Goal: Information Seeking & Learning: Learn about a topic

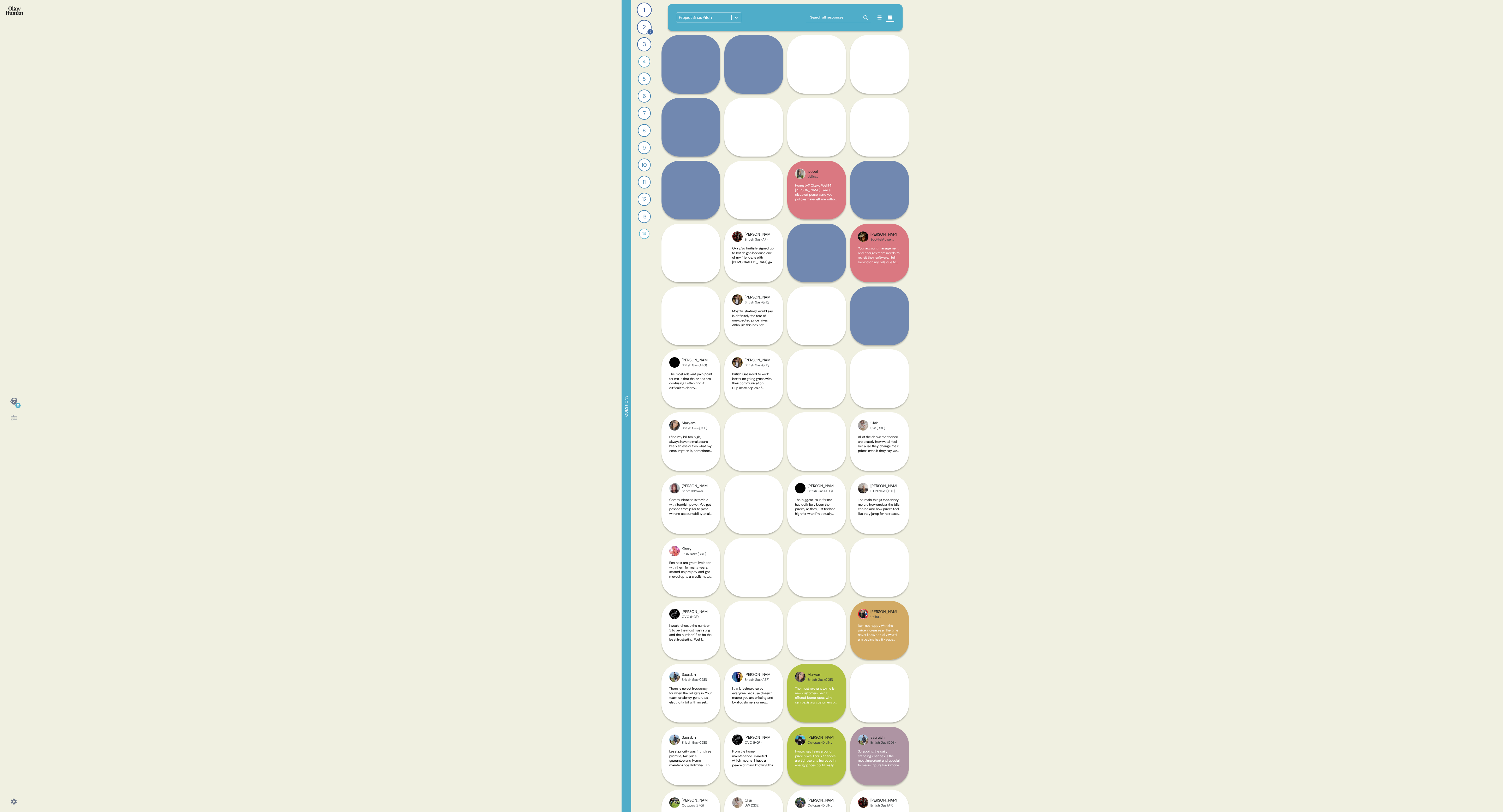
click at [342, 24] on div "2" at bounding box center [644, 27] width 15 height 15
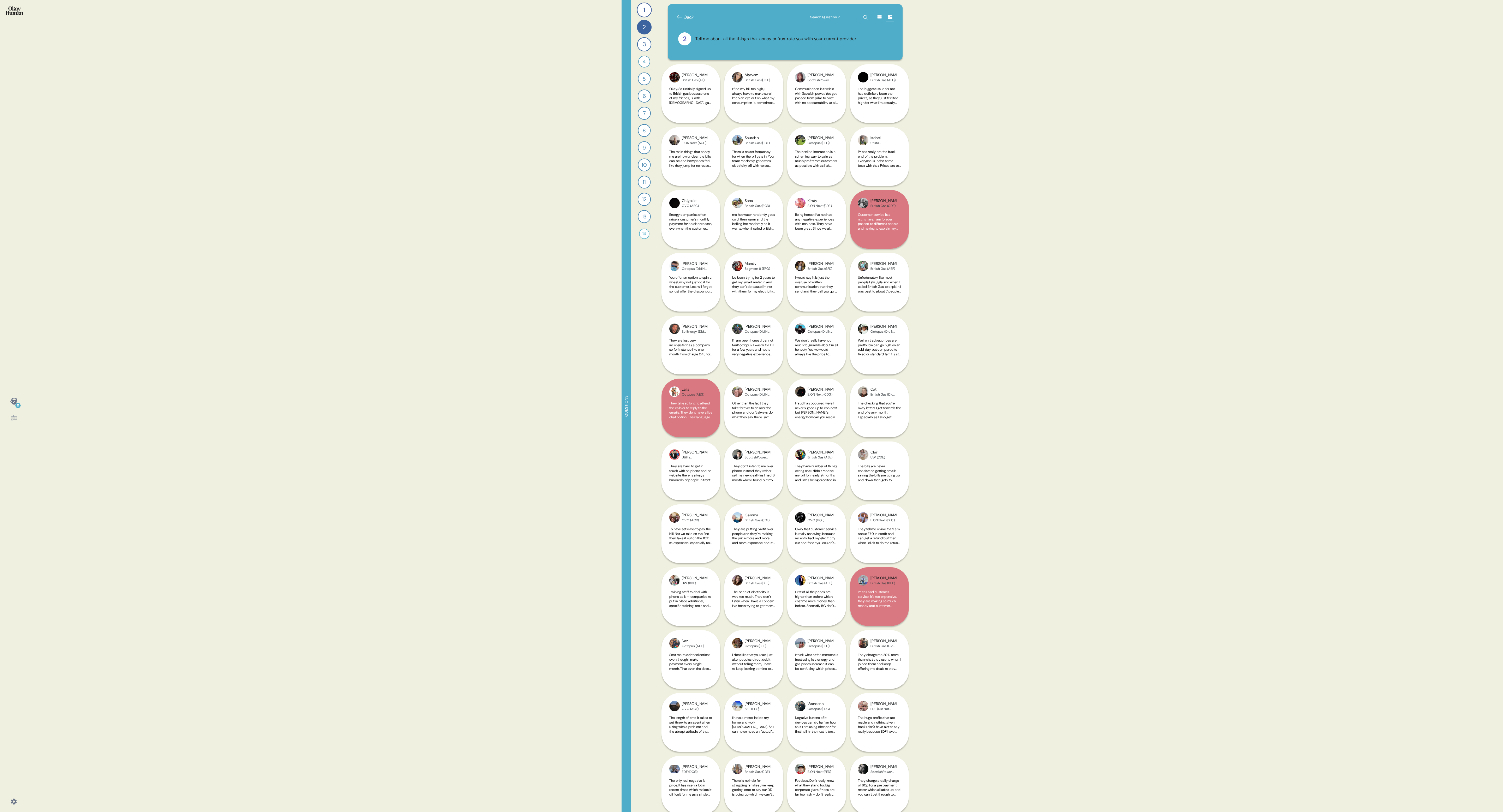
click at [342, 1] on div "1 What would you say to the CEO of your energy provider if they were in the roo…" at bounding box center [644, 406] width 26 height 812
click at [342, 11] on div "1" at bounding box center [644, 9] width 15 height 15
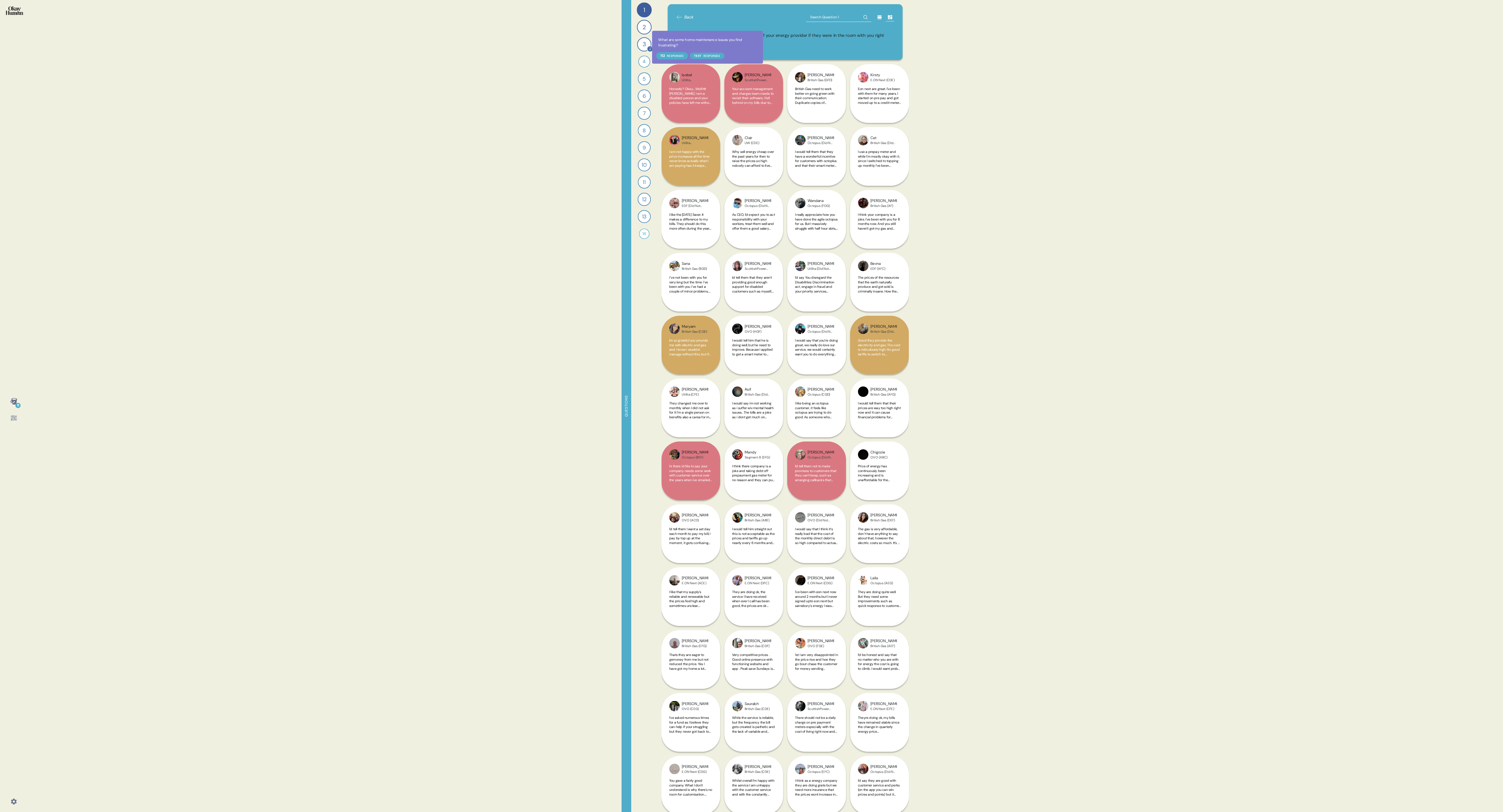
click at [342, 46] on div "3" at bounding box center [644, 44] width 15 height 15
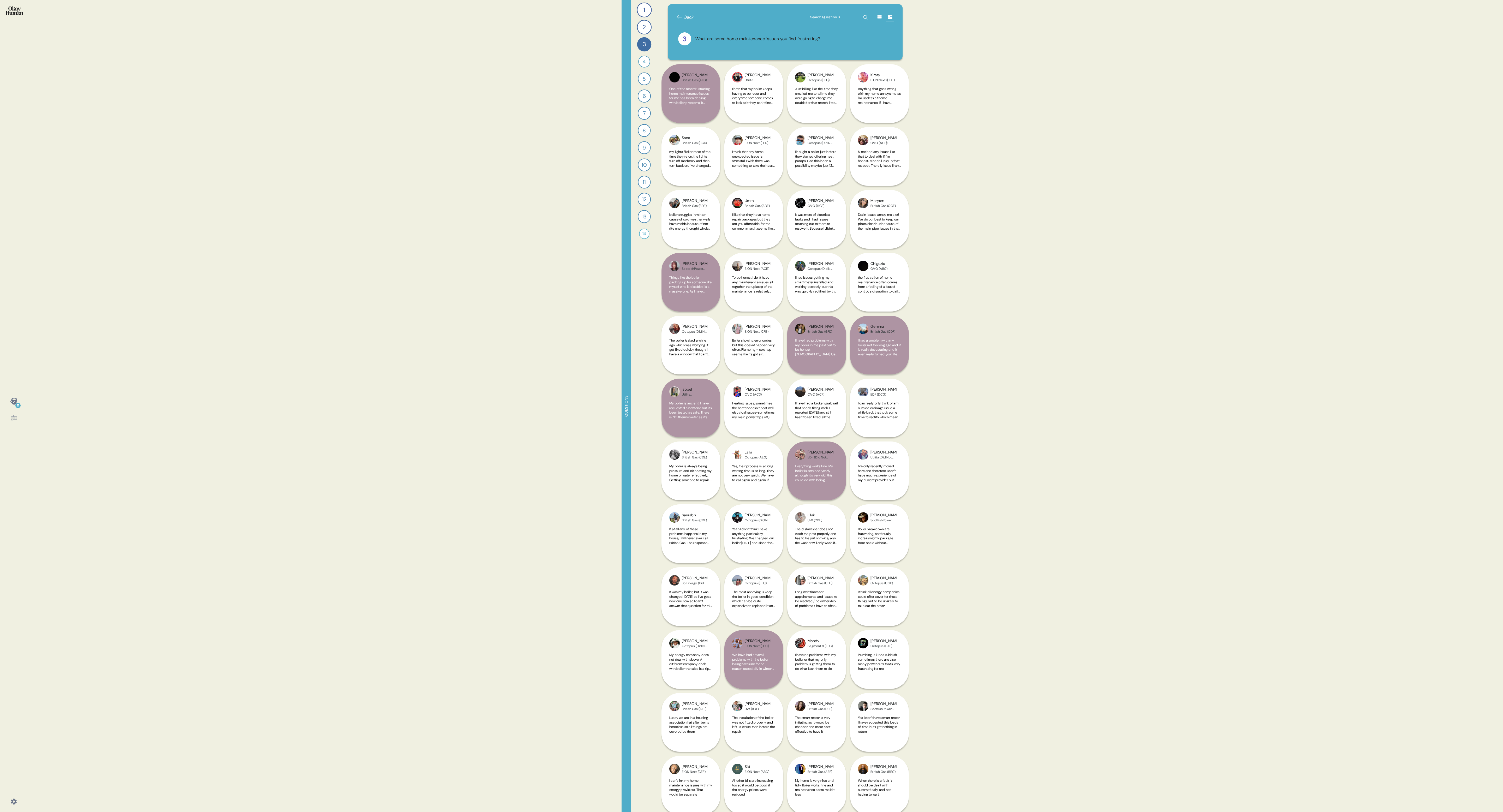
click at [342, 178] on div "11 Questions 1 What would you say to the CEO of your energy provider if they we…" at bounding box center [752, 406] width 1503 height 812
click at [342, 60] on div "4" at bounding box center [644, 61] width 12 height 12
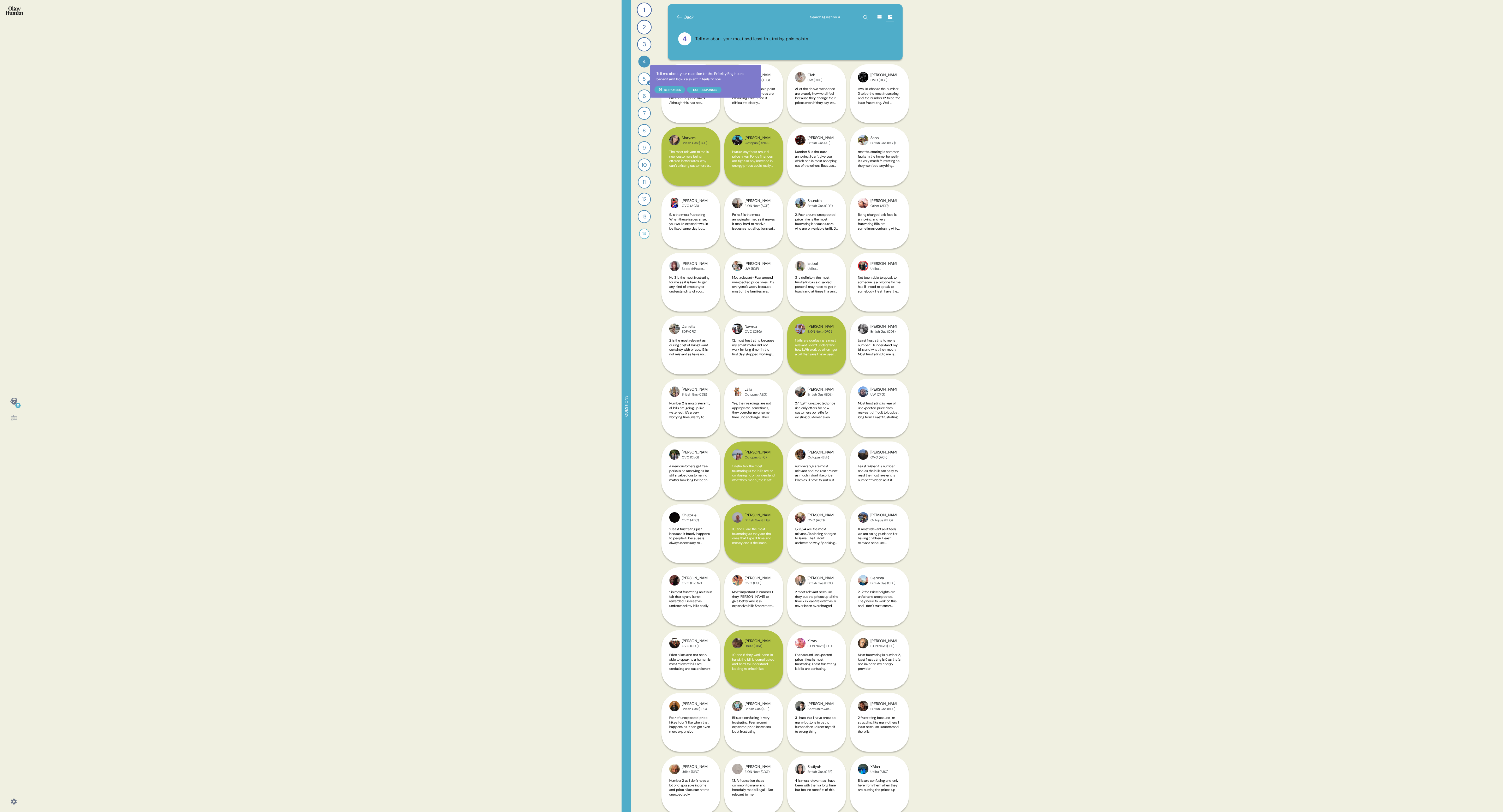
click at [342, 81] on icon at bounding box center [649, 83] width 6 height 6
click at [342, 81] on div "5" at bounding box center [644, 79] width 13 height 13
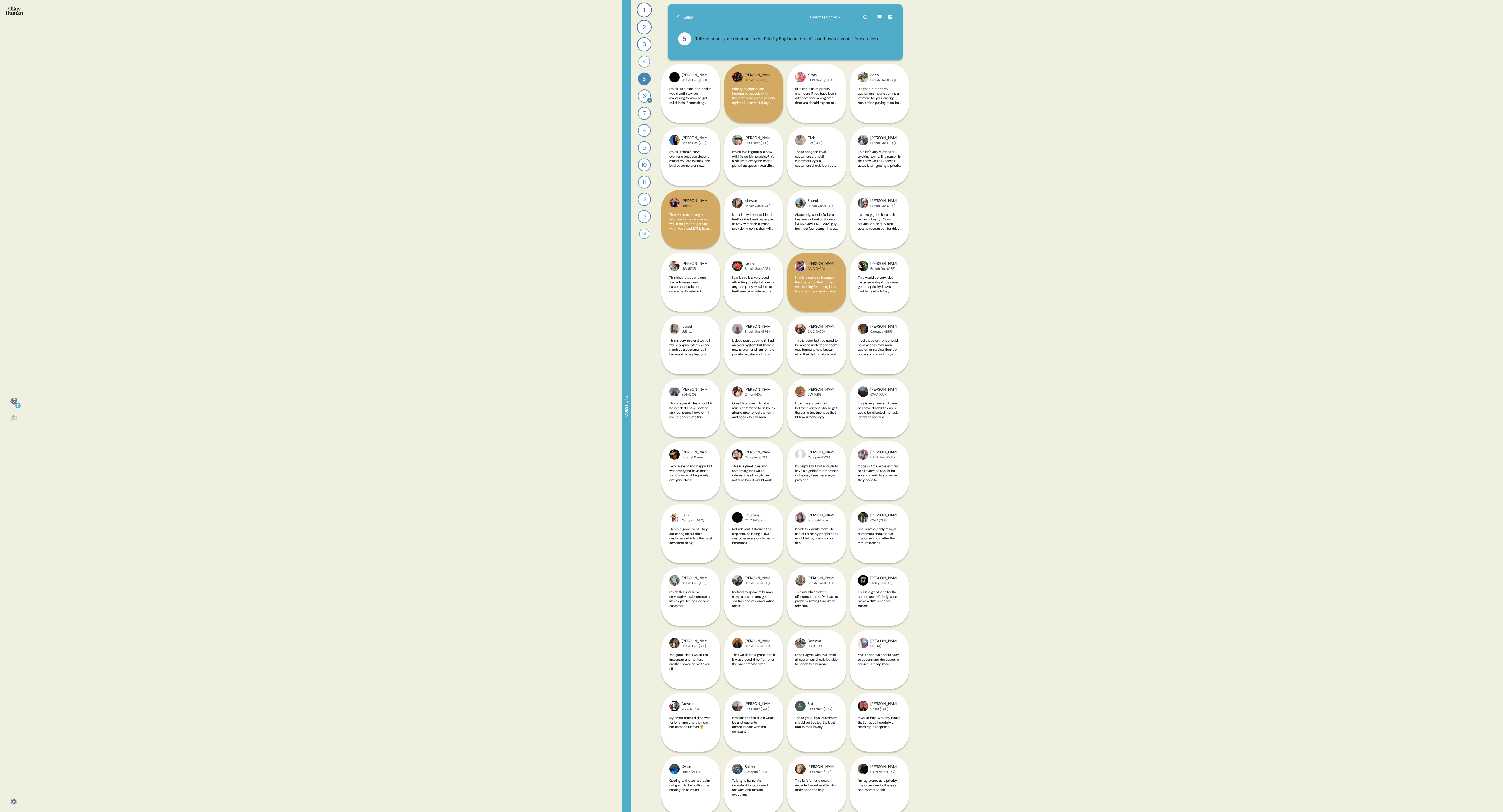
click at [342, 103] on div "6" at bounding box center [644, 96] width 13 height 13
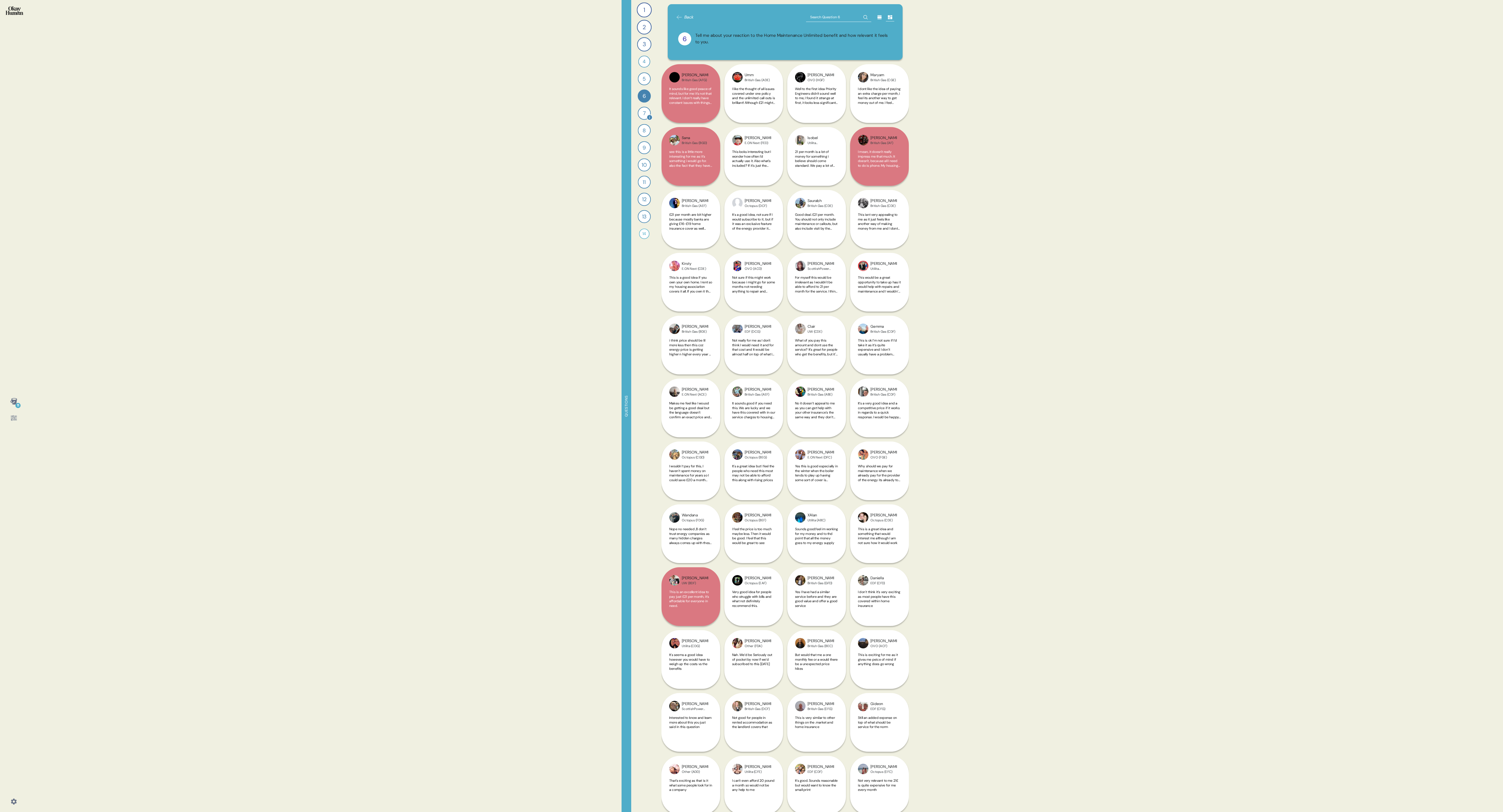
click at [342, 110] on div "7" at bounding box center [644, 113] width 13 height 13
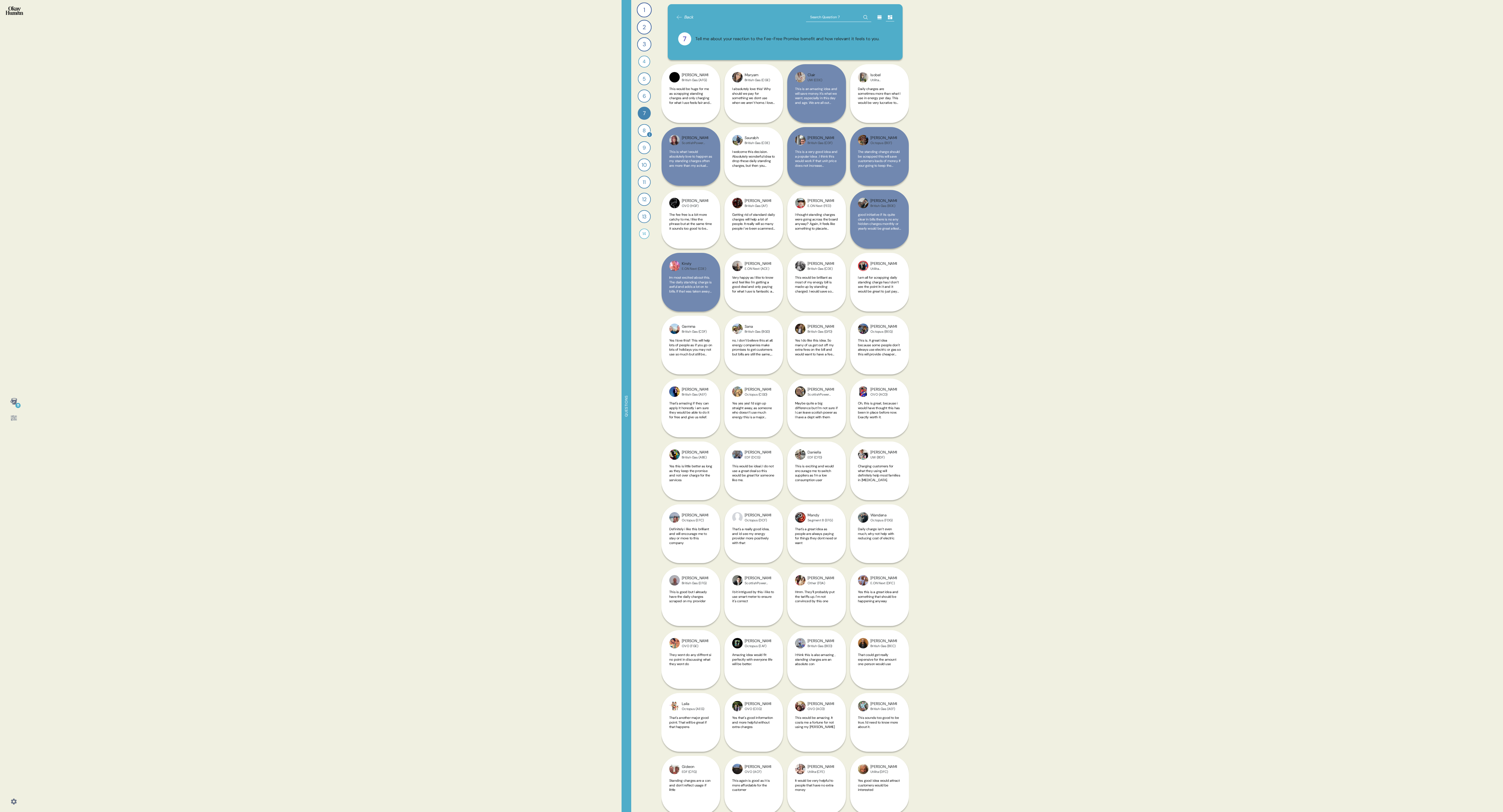
click at [342, 133] on div "8" at bounding box center [644, 130] width 13 height 13
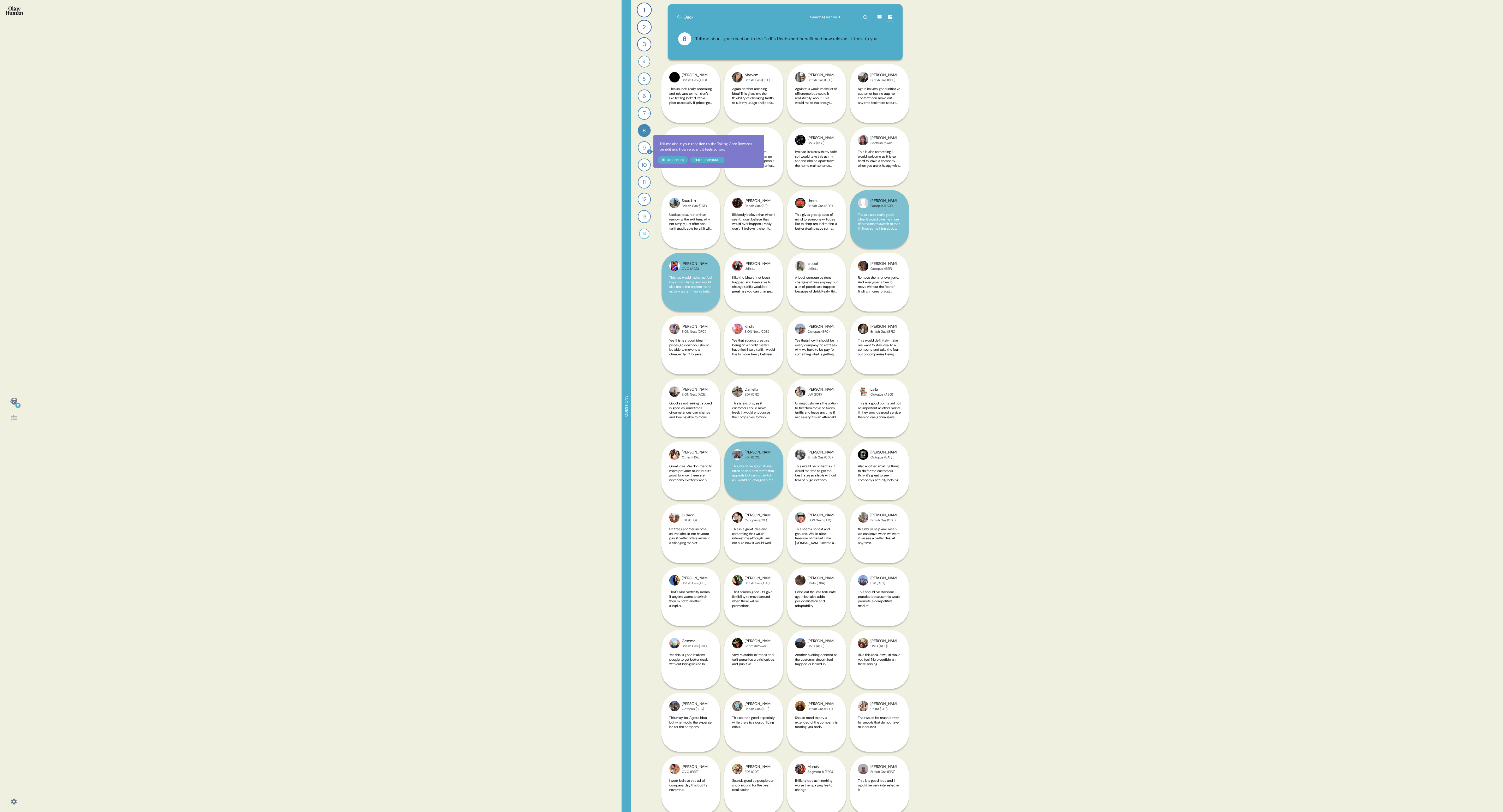
click at [342, 149] on div at bounding box center [649, 152] width 6 height 6
click at [342, 148] on div "9" at bounding box center [644, 148] width 13 height 13
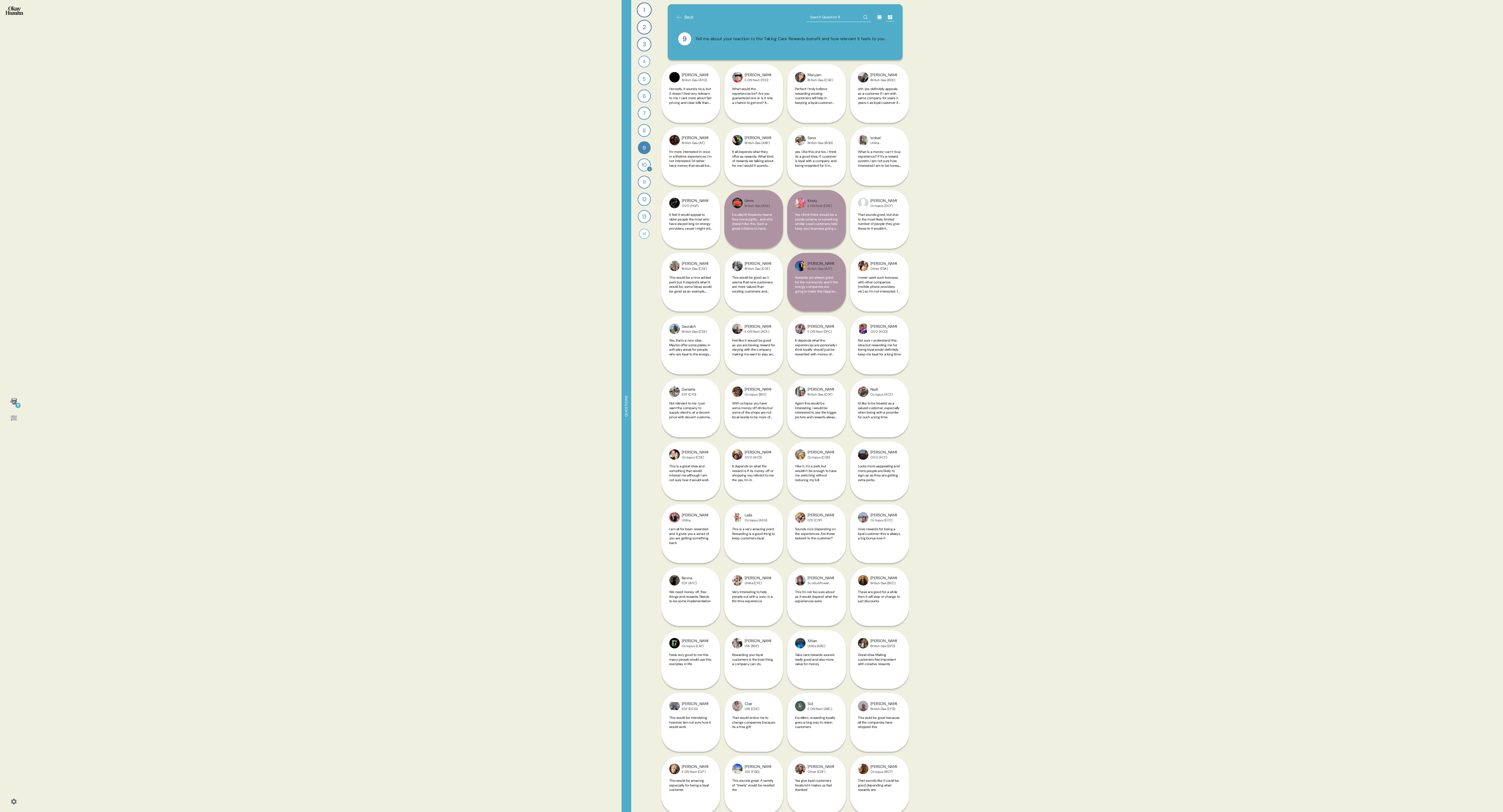
click at [342, 166] on div "10" at bounding box center [644, 164] width 13 height 13
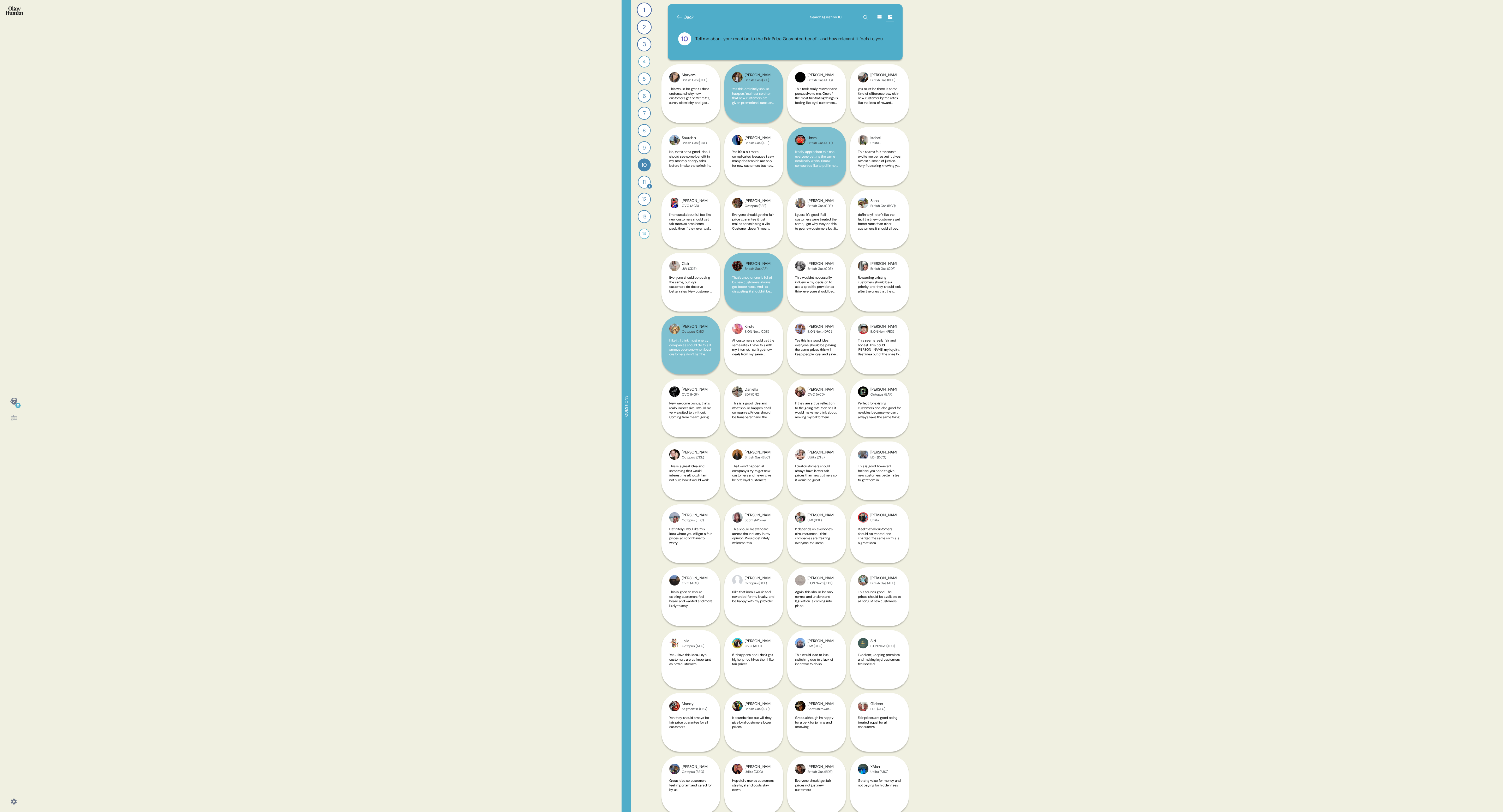
click at [342, 178] on div "11" at bounding box center [644, 182] width 13 height 13
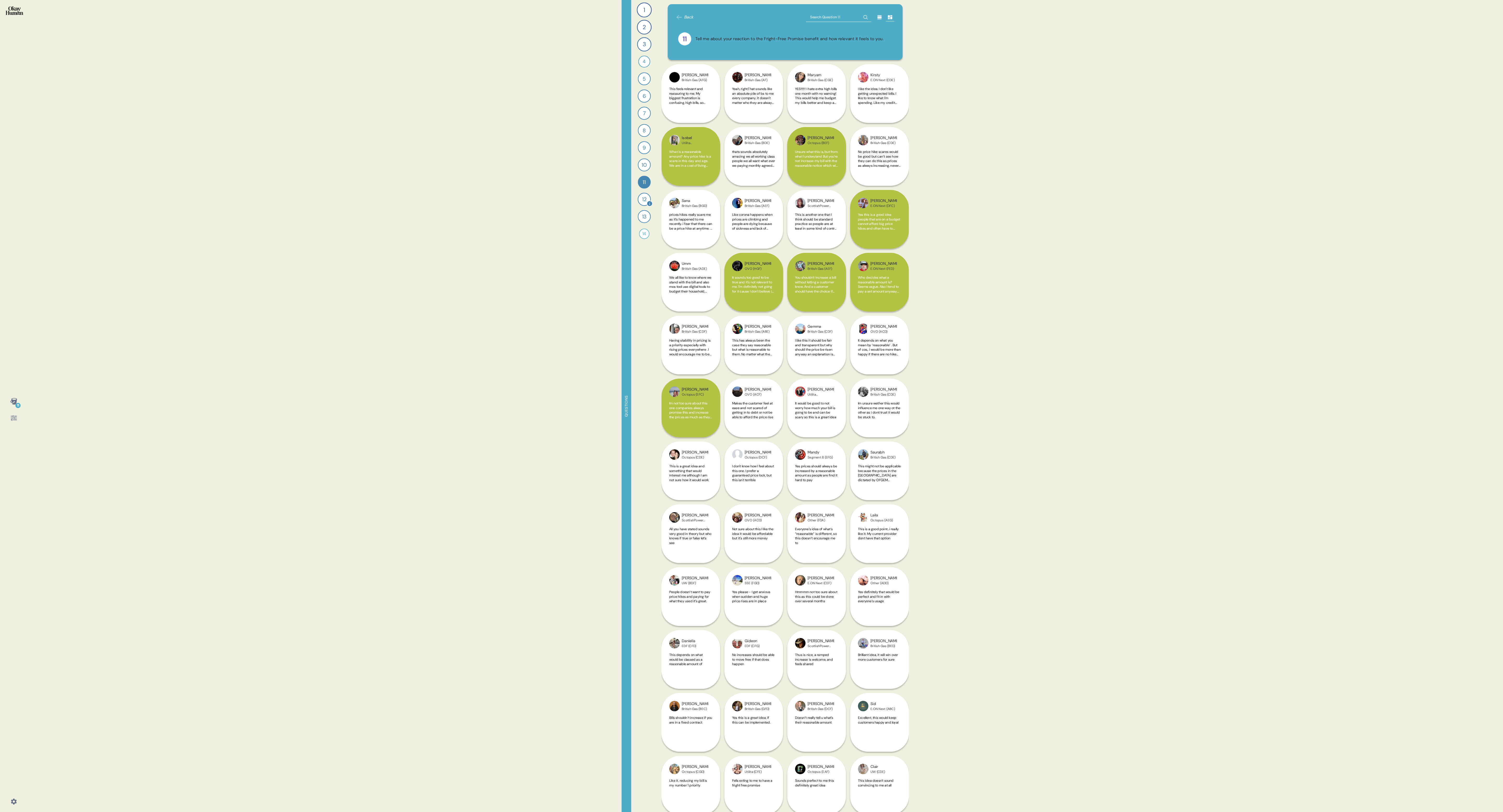
click at [342, 178] on div "12" at bounding box center [644, 199] width 13 height 13
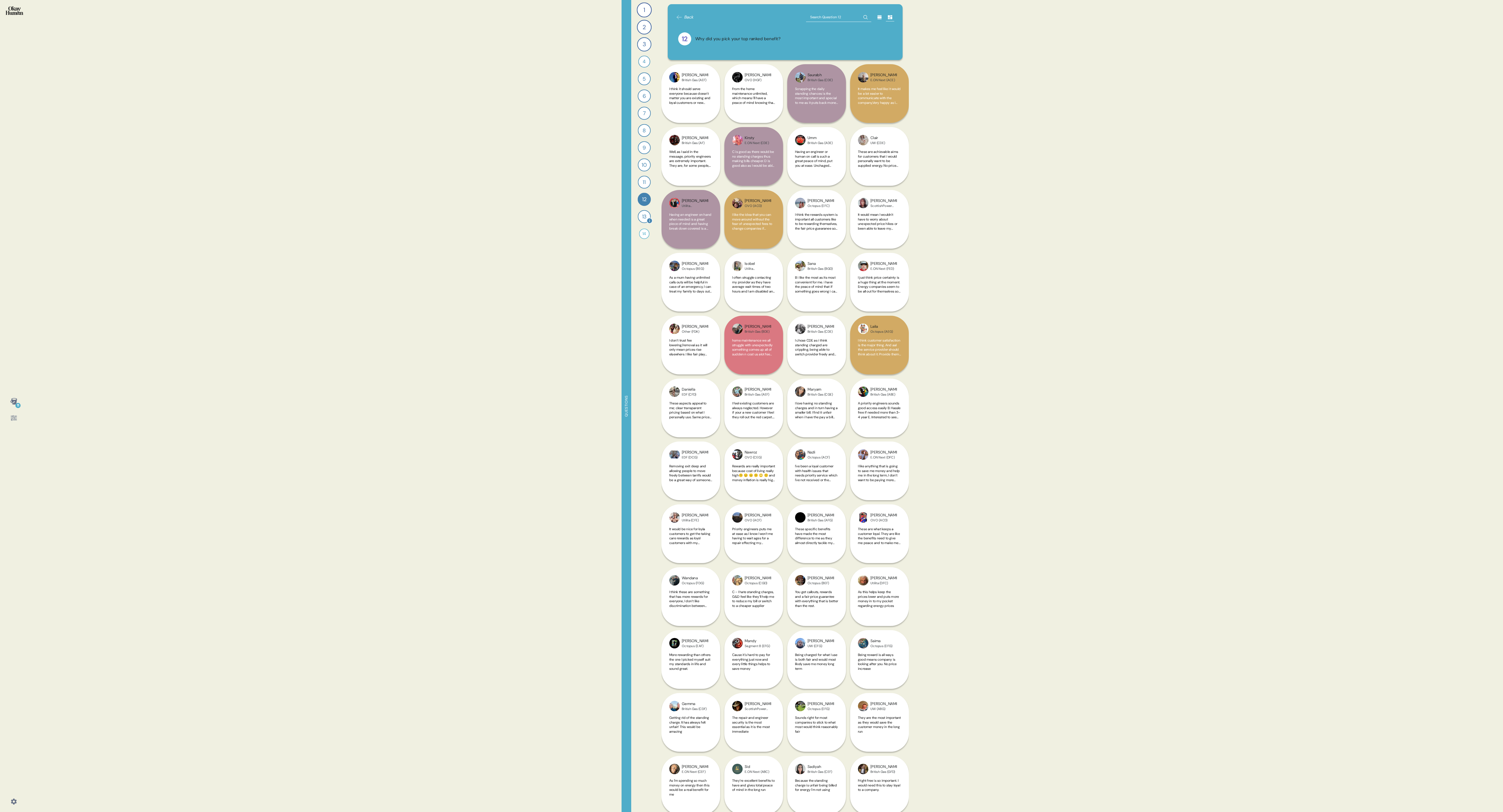
click at [342, 178] on div "13" at bounding box center [644, 216] width 13 height 13
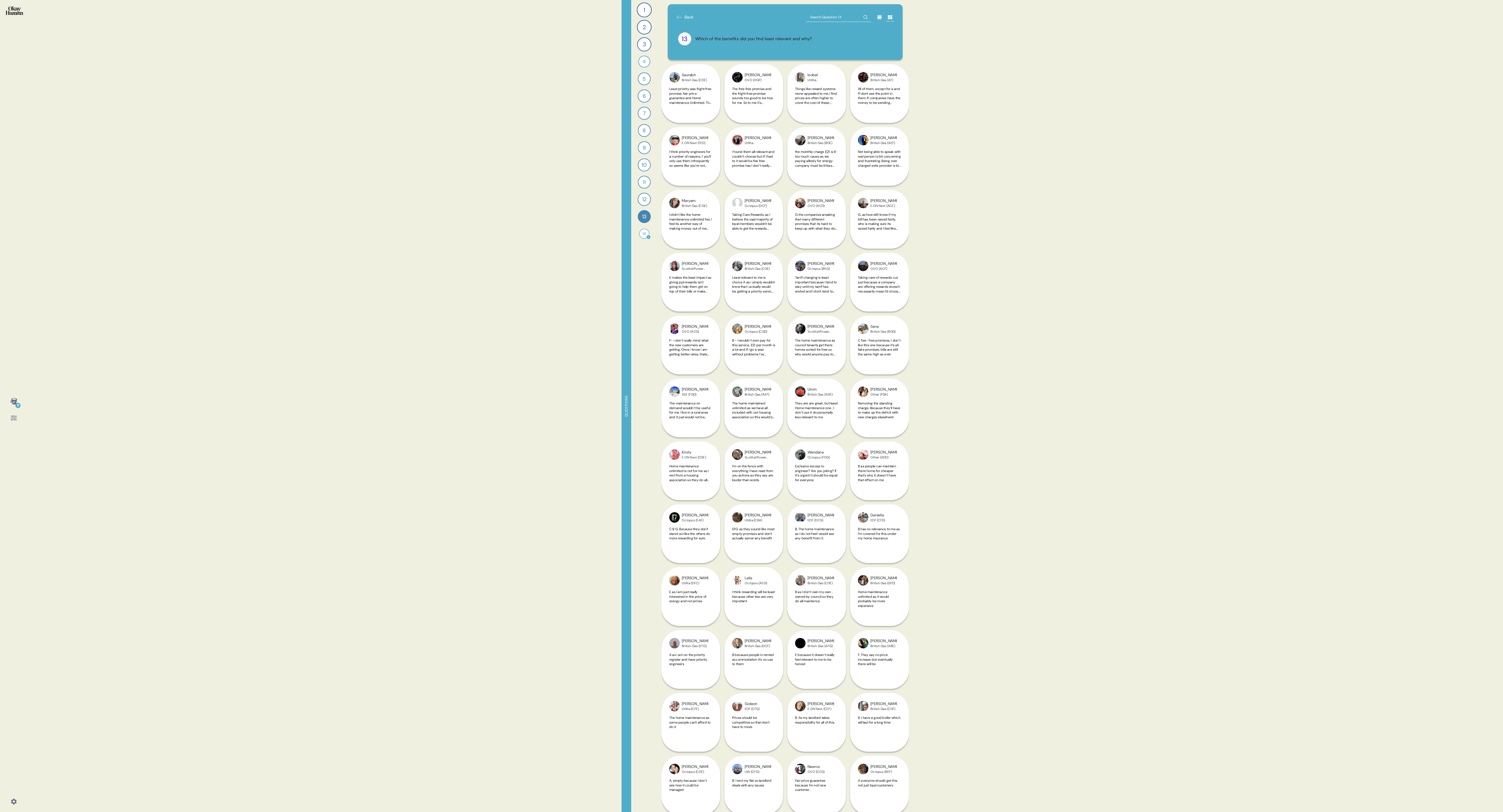
click at [342, 178] on div "14" at bounding box center [644, 234] width 11 height 10
